Goal: Task Accomplishment & Management: Manage account settings

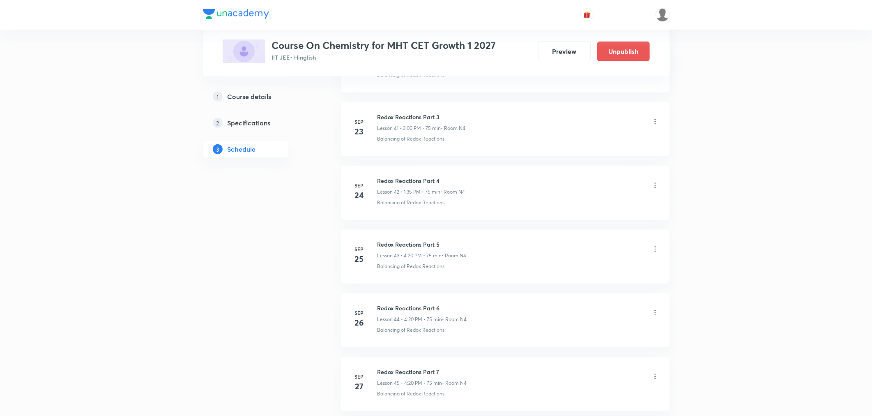
scroll to position [3237, 0]
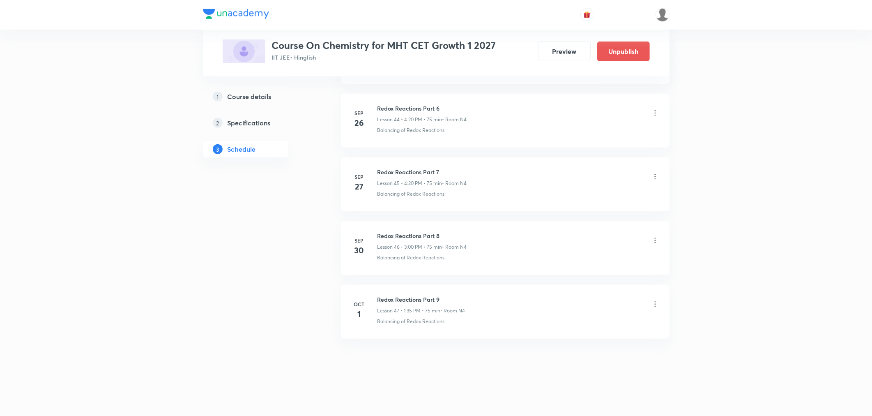
click at [658, 305] on icon at bounding box center [655, 304] width 8 height 8
click at [591, 340] on li "Delete" at bounding box center [612, 340] width 90 height 15
click at [526, 404] on button "Delete" at bounding box center [554, 398] width 72 height 20
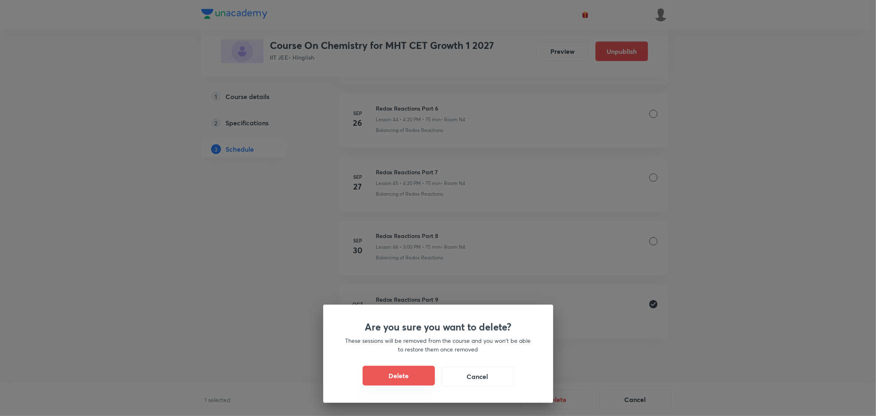
click at [411, 377] on button "Delete" at bounding box center [399, 375] width 72 height 20
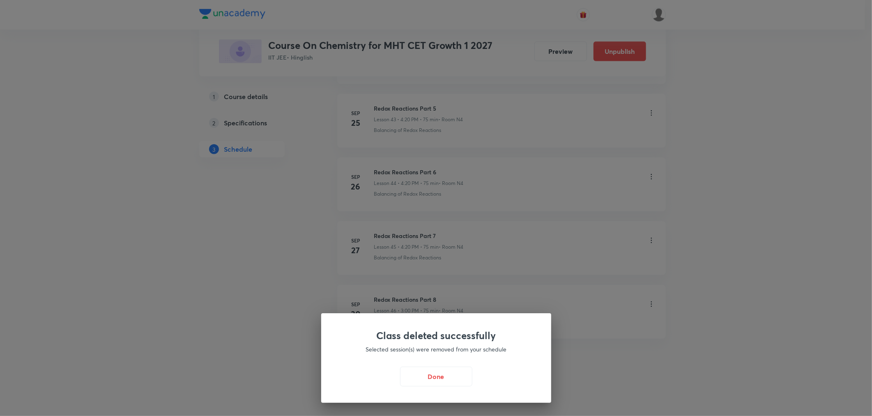
scroll to position [3174, 0]
click at [414, 379] on button "Done" at bounding box center [438, 375] width 72 height 20
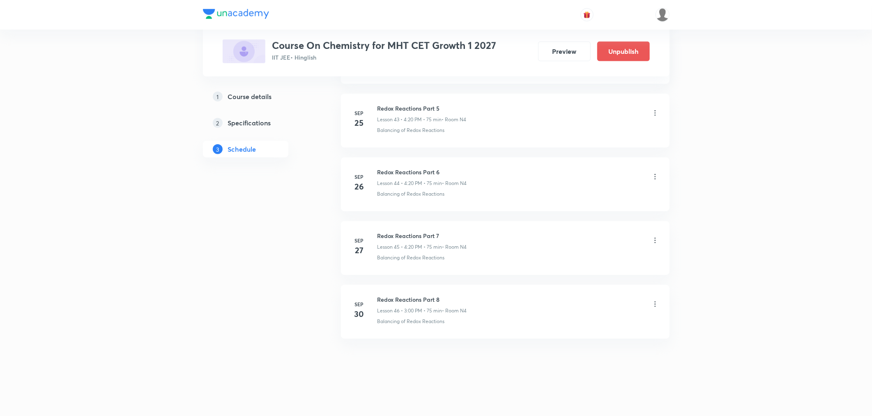
click at [420, 300] on h6 "Redox Reactions Part 8" at bounding box center [422, 299] width 90 height 9
copy h6 "Redox Reactions Part 8"
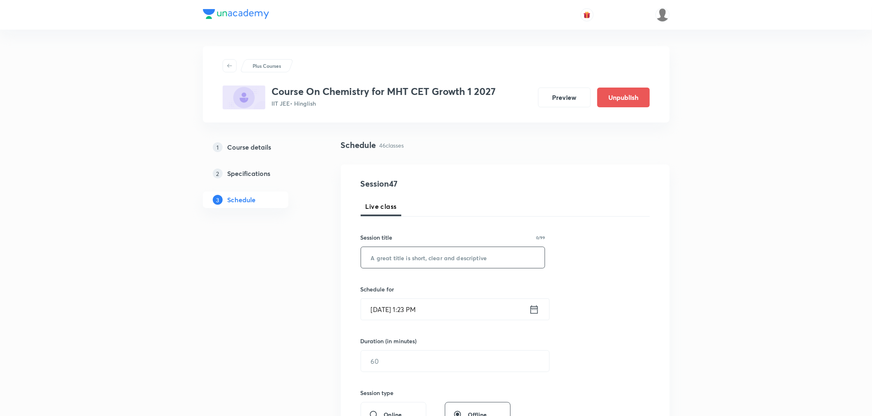
click at [429, 264] on input "text" at bounding box center [453, 257] width 184 height 21
paste input "Redox Reactions Part 8"
type input "Redox Reactions Part 9"
click at [529, 309] on icon at bounding box center [534, 308] width 10 height 11
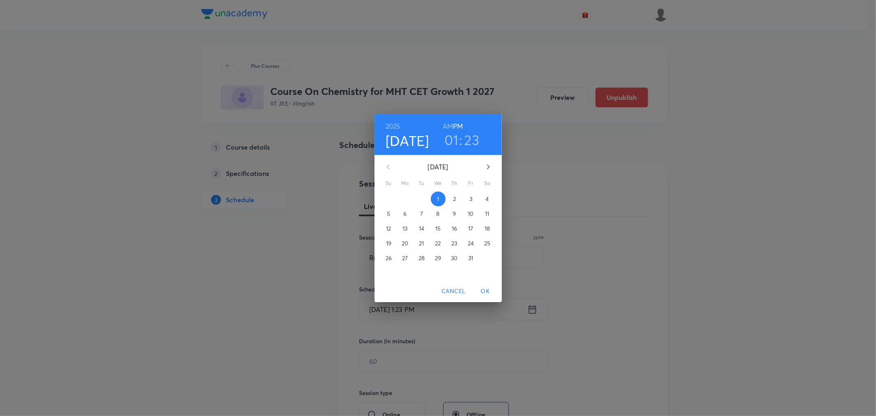
click at [454, 133] on h3 "01" at bounding box center [451, 139] width 14 height 17
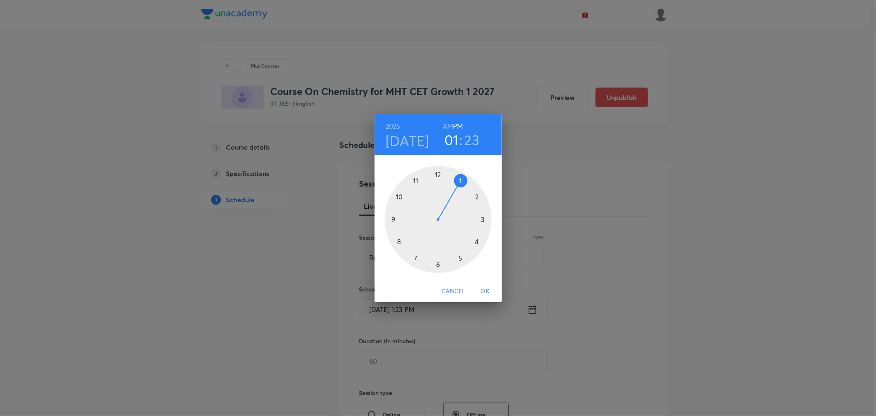
click at [485, 218] on div at bounding box center [438, 219] width 107 height 107
click at [436, 172] on div at bounding box center [438, 219] width 107 height 107
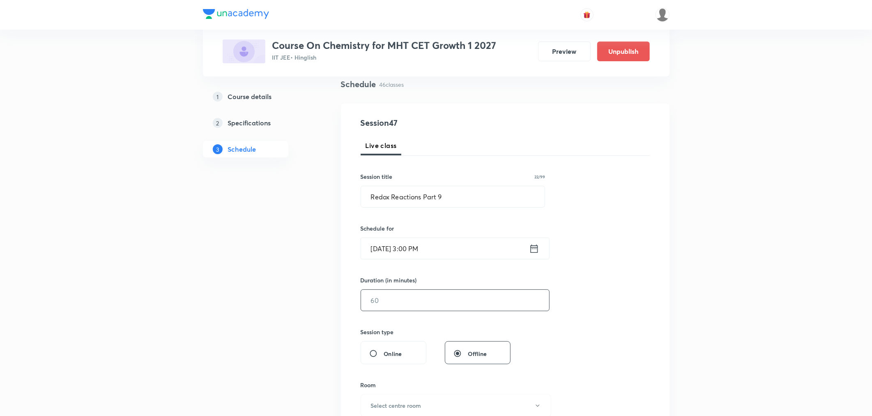
scroll to position [91, 0]
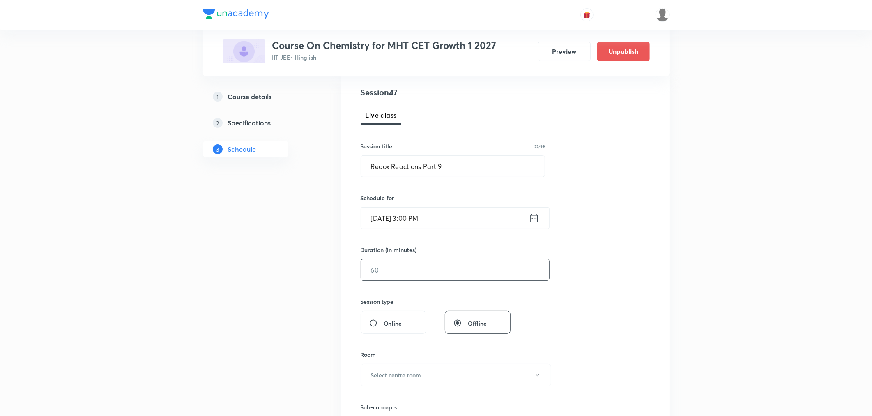
click at [416, 273] on input "text" at bounding box center [455, 269] width 188 height 21
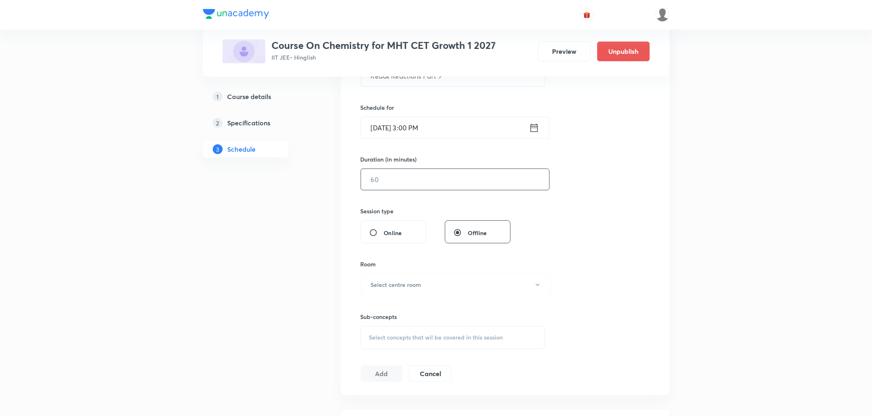
scroll to position [182, 0]
click at [373, 179] on input "text" at bounding box center [455, 178] width 188 height 21
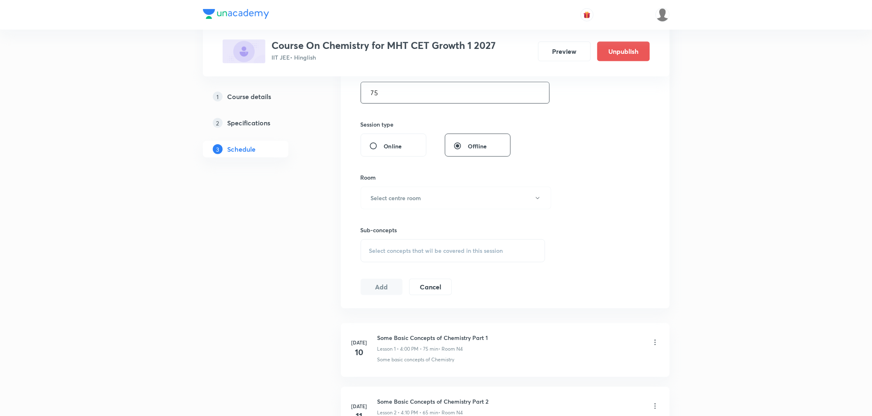
scroll to position [273, 0]
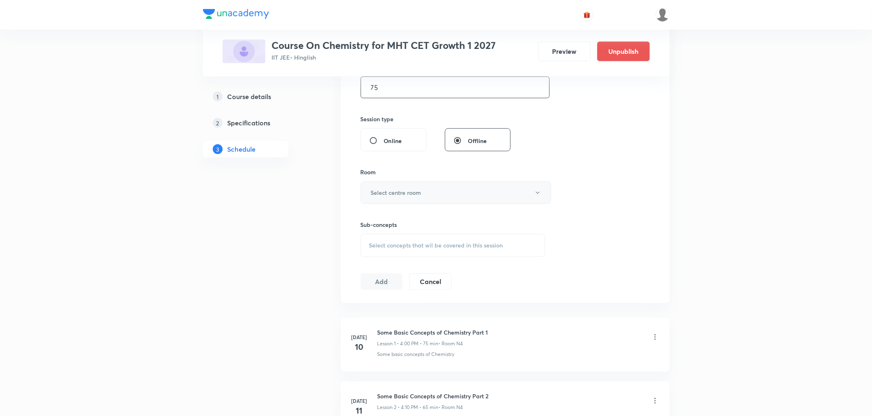
type input "75"
click at [374, 195] on h6 "Select centre room" at bounding box center [396, 192] width 51 height 9
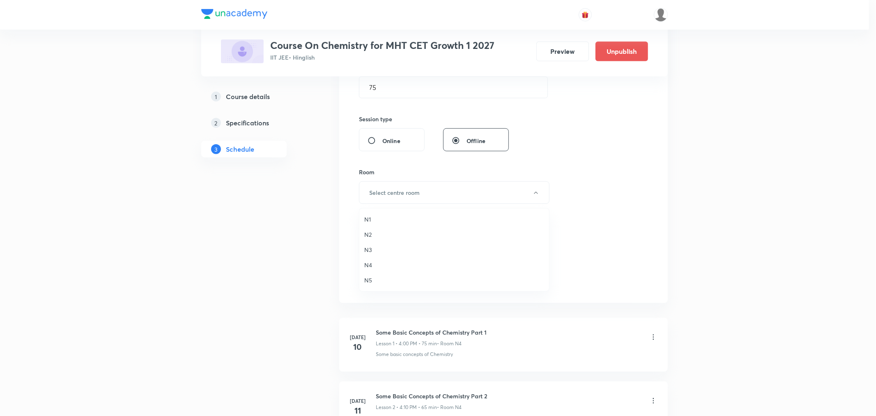
click at [366, 266] on span "N4" at bounding box center [454, 264] width 180 height 9
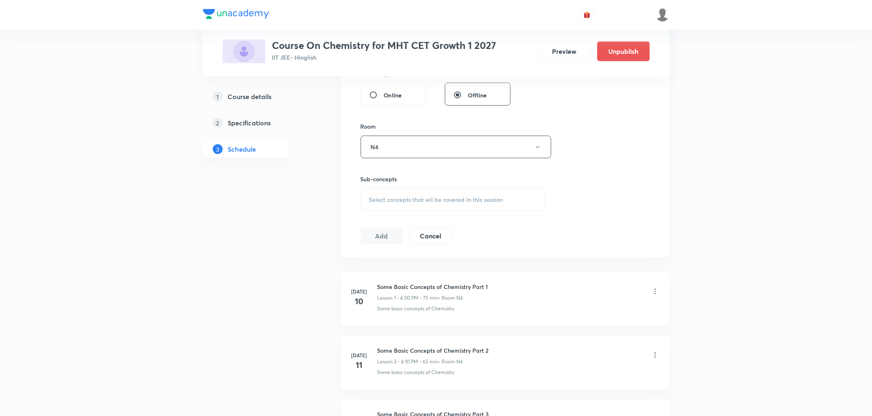
click at [404, 202] on span "Select concepts that wil be covered in this session" at bounding box center [436, 199] width 134 height 7
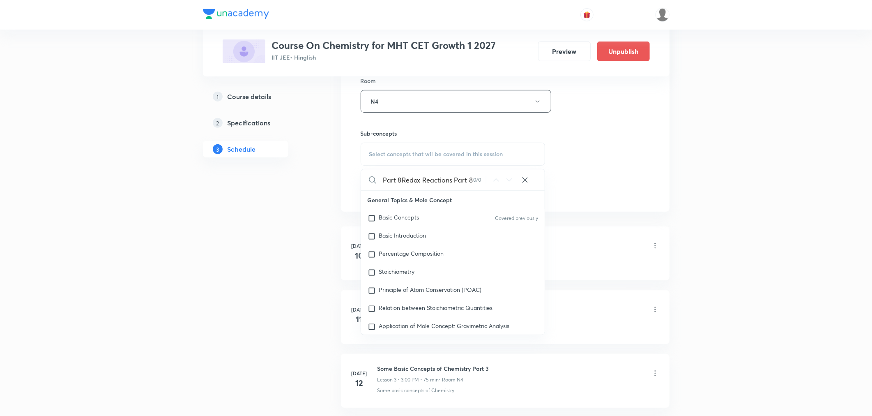
scroll to position [0, 51]
click at [401, 181] on input "Redox Reactions Part 8Redox Reactions Part 8" at bounding box center [427, 179] width 92 height 21
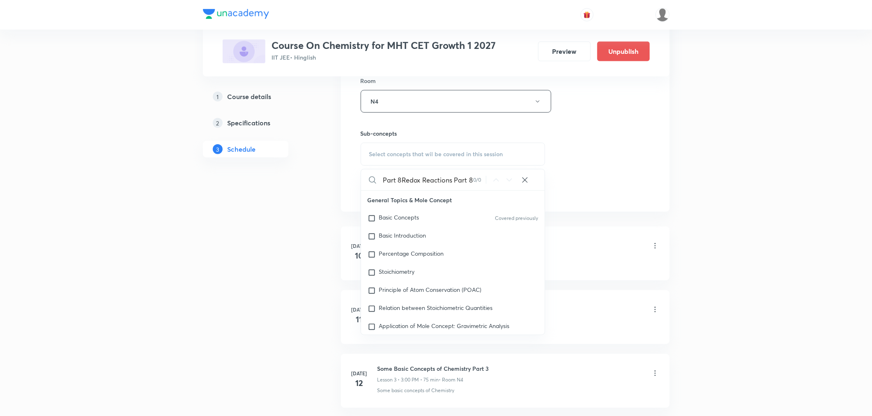
click at [401, 181] on input "Redox Reactions Part 8Redox Reactions Part 8" at bounding box center [427, 179] width 92 height 21
drag, startPoint x: 395, startPoint y: 179, endPoint x: 485, endPoint y: 183, distance: 90.0
click at [485, 183] on div "Redox Reactions Part 8Redox Reactions Part 8 0 / 0 ​" at bounding box center [453, 179] width 184 height 21
type input "Redox Reactions Part 8Redox Reactions Part 8"
click at [485, 183] on div "0 / 0" at bounding box center [479, 180] width 13 height 8
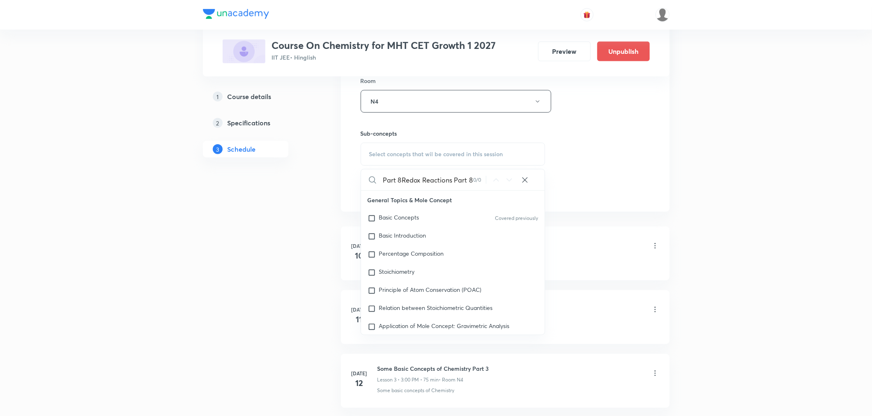
scroll to position [0, 0]
click at [460, 177] on input "Redox Reactions Part 8Redox Reactions Part 8" at bounding box center [427, 179] width 92 height 21
click at [467, 178] on input "Redox Reactions Part 8Redox Reactions Part 8" at bounding box center [427, 179] width 92 height 21
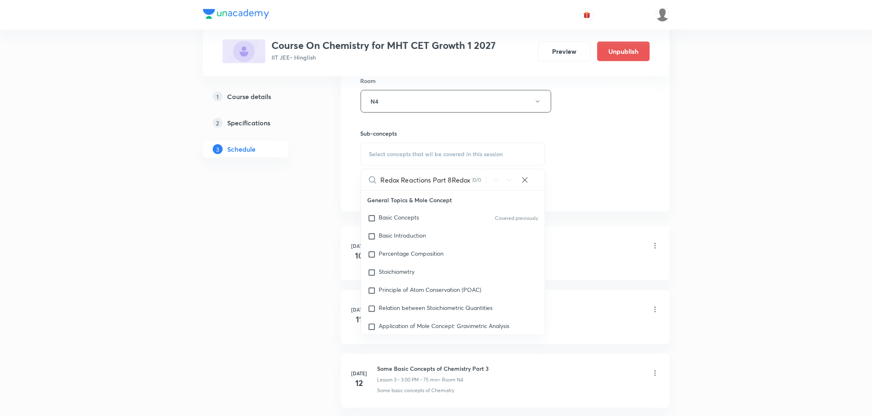
click at [443, 185] on input "Redox Reactions Part 8Redox Reactions Part 8" at bounding box center [427, 179] width 92 height 21
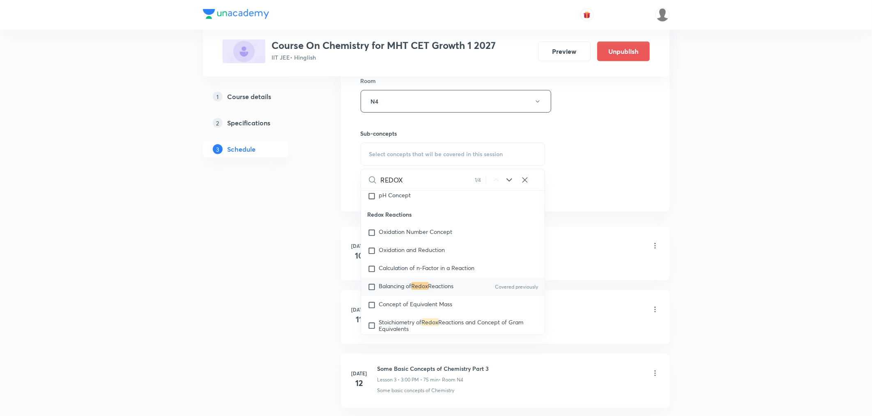
type input "REDOX"
click at [401, 289] on span "Balancing of" at bounding box center [395, 286] width 32 height 8
checkbox input "true"
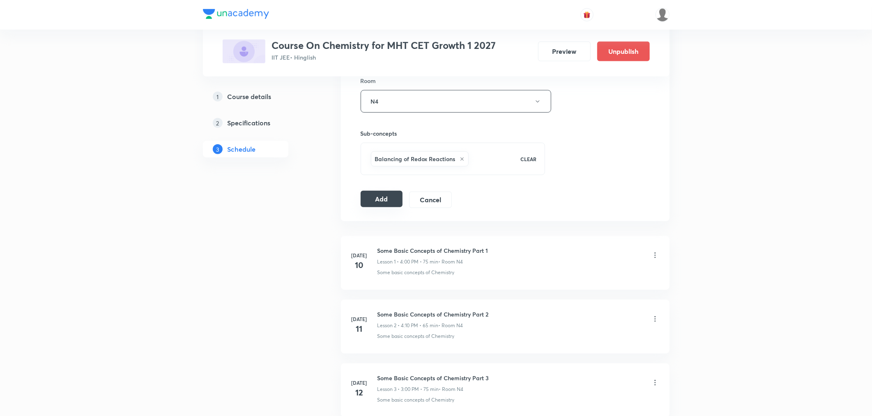
click at [372, 200] on button "Add" at bounding box center [382, 199] width 42 height 16
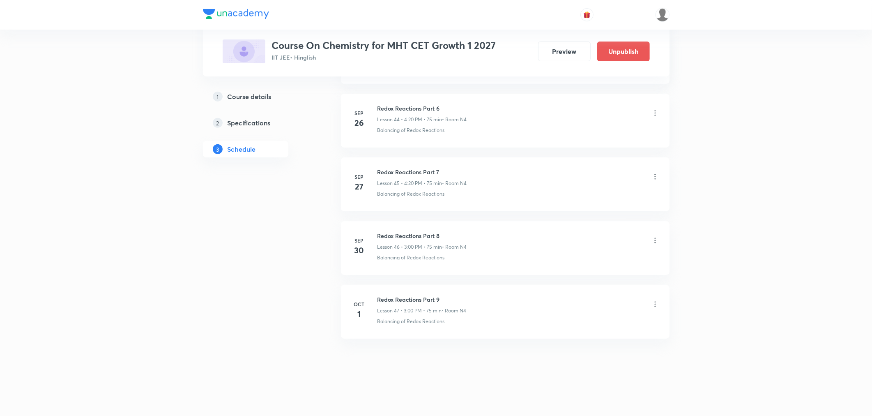
scroll to position [2859, 0]
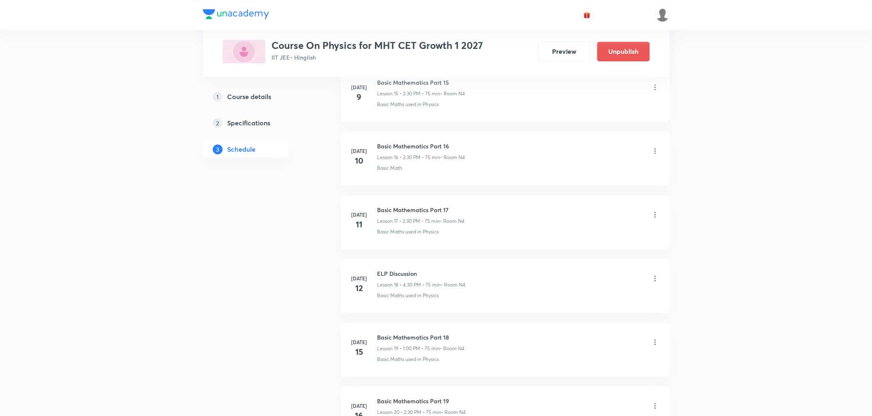
scroll to position [1734, 0]
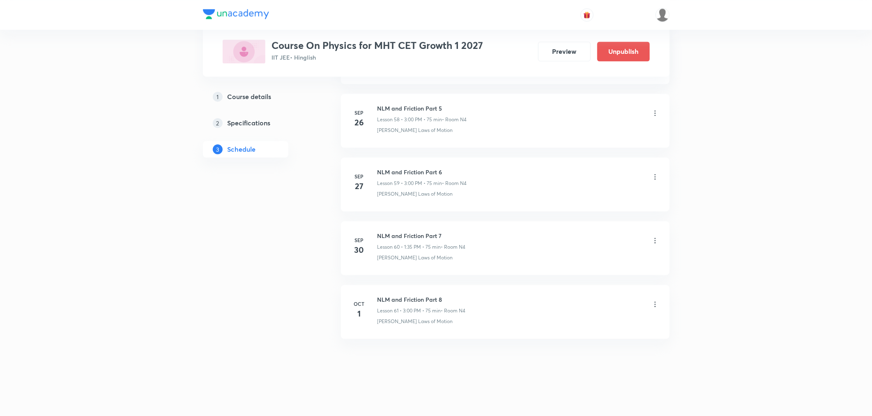
click at [654, 303] on icon at bounding box center [655, 304] width 8 height 8
click at [584, 324] on li "Edit" at bounding box center [612, 324] width 90 height 15
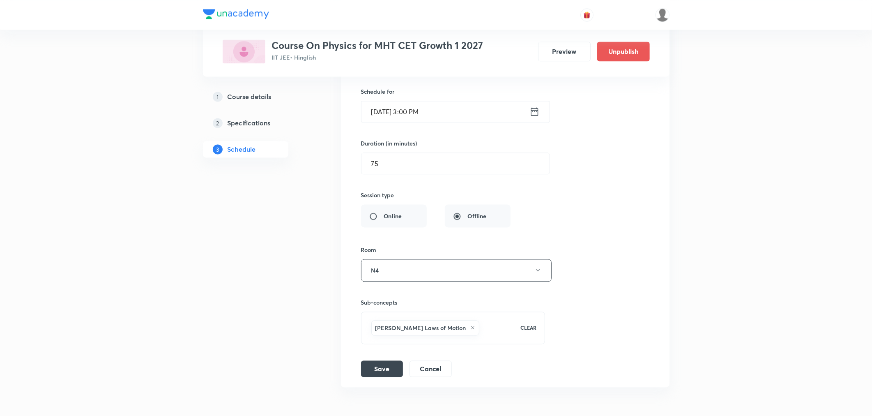
scroll to position [3932, 0]
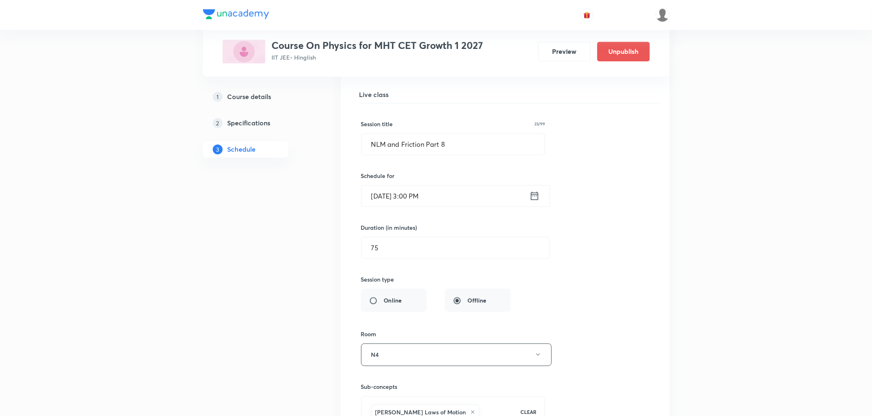
click at [532, 196] on icon at bounding box center [533, 195] width 7 height 8
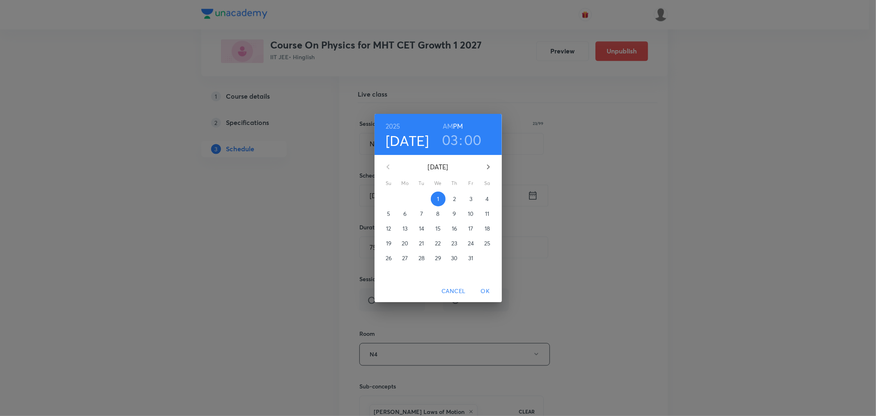
click at [453, 138] on h3 "03" at bounding box center [450, 139] width 16 height 17
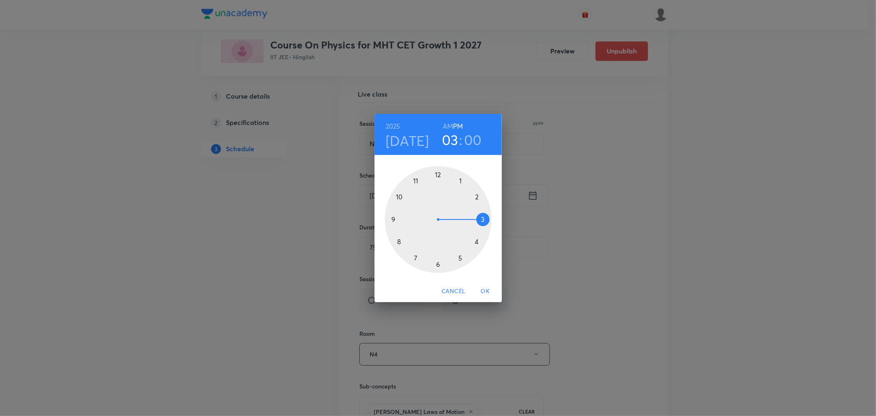
click at [460, 179] on div at bounding box center [438, 219] width 107 height 107
click at [416, 258] on div at bounding box center [438, 219] width 107 height 107
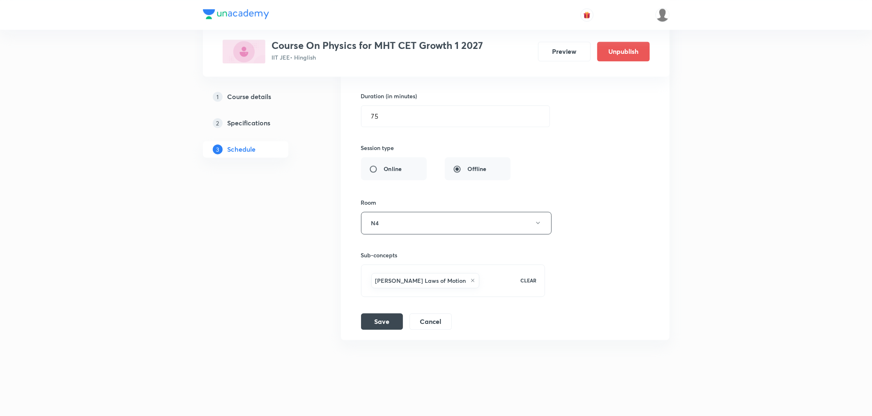
scroll to position [4069, 0]
click at [388, 317] on button "Save" at bounding box center [382, 319] width 42 height 16
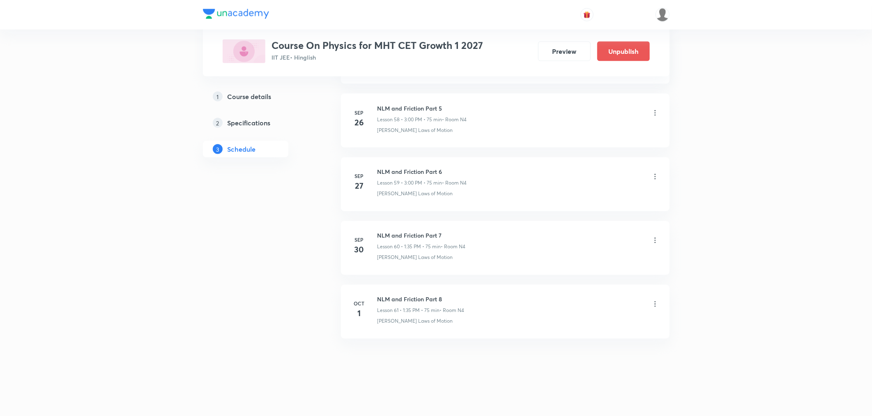
scroll to position [3753, 0]
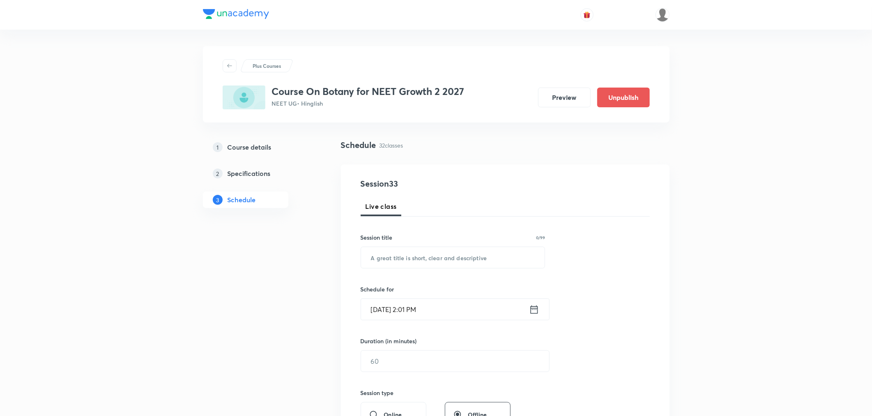
scroll to position [2282, 0]
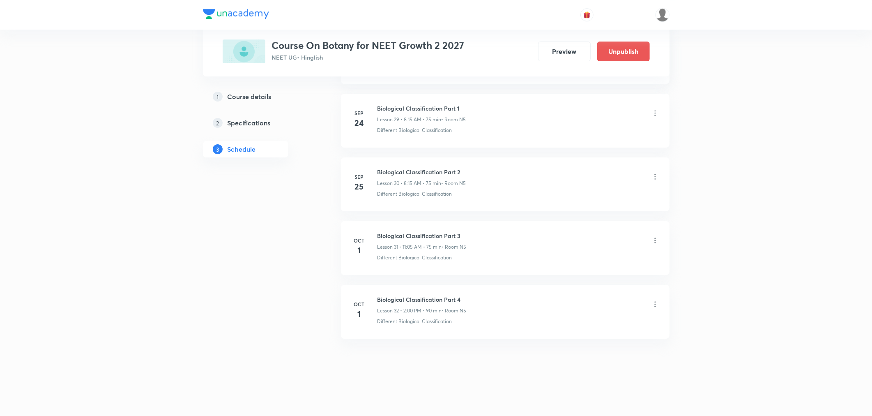
click at [654, 305] on icon at bounding box center [654, 303] width 1 height 5
click at [582, 342] on p "Delete" at bounding box center [582, 339] width 17 height 9
click at [547, 402] on button "Delete" at bounding box center [554, 398] width 72 height 20
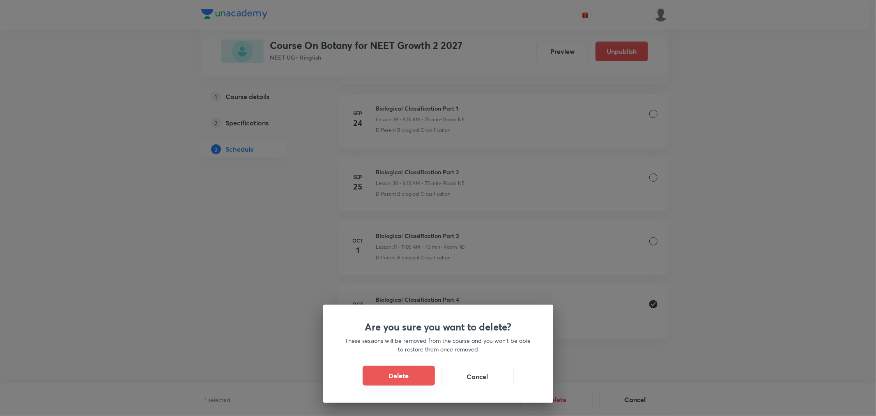
click at [393, 367] on button "Delete" at bounding box center [399, 375] width 72 height 20
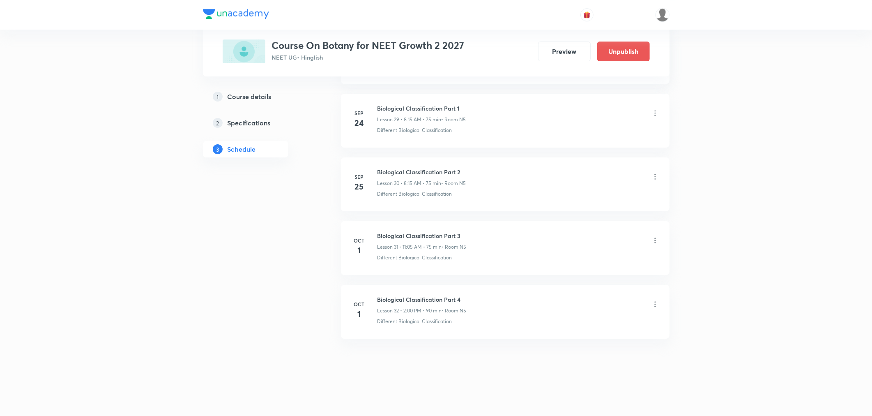
scroll to position [2218, 0]
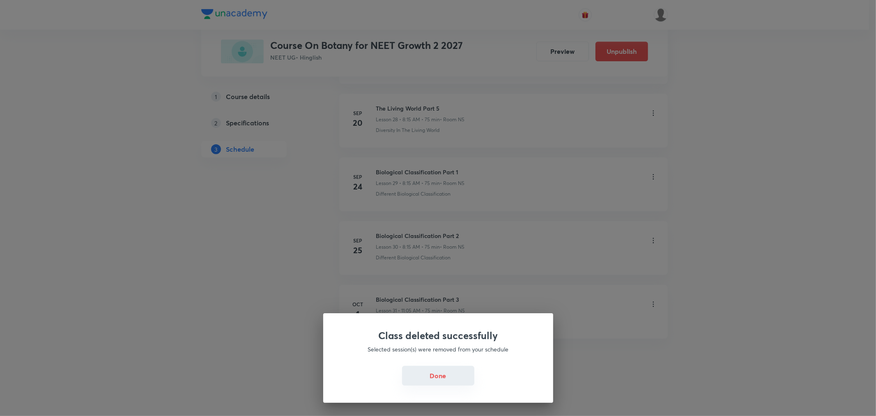
click at [407, 372] on button "Done" at bounding box center [438, 375] width 72 height 20
